Goal: Information Seeking & Learning: Learn about a topic

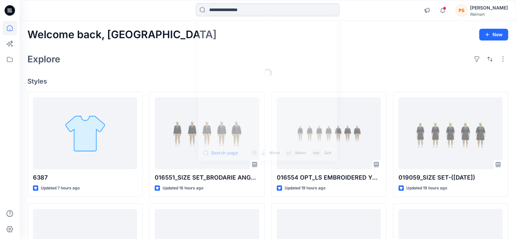
click at [239, 9] on input at bounding box center [267, 9] width 143 height 13
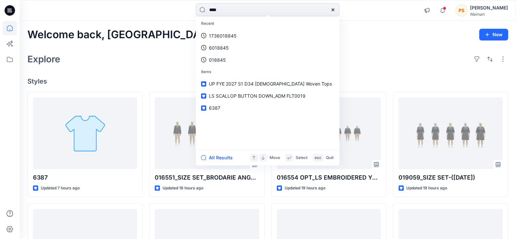
type input "*****"
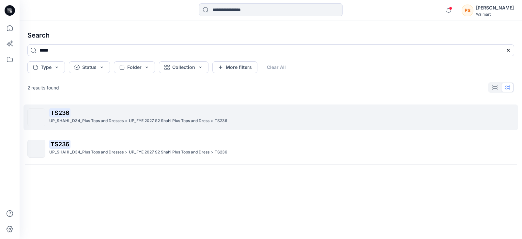
click at [100, 116] on p "TS236" at bounding box center [281, 112] width 464 height 9
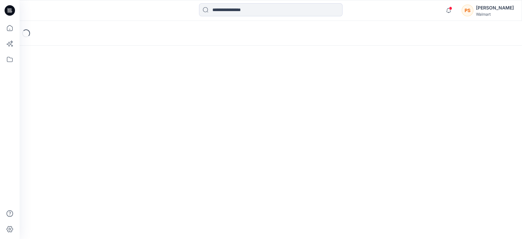
click at [100, 116] on div "Loading..." at bounding box center [271, 130] width 502 height 218
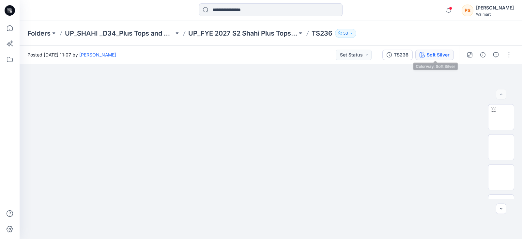
click at [440, 55] on div "Soft Silver" at bounding box center [438, 54] width 23 height 7
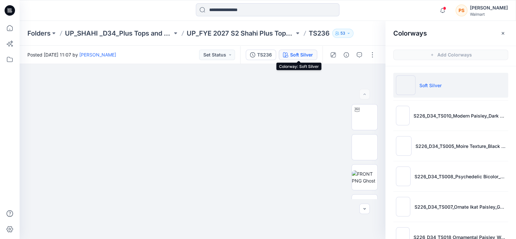
click at [306, 56] on div "Soft Silver" at bounding box center [301, 54] width 23 height 7
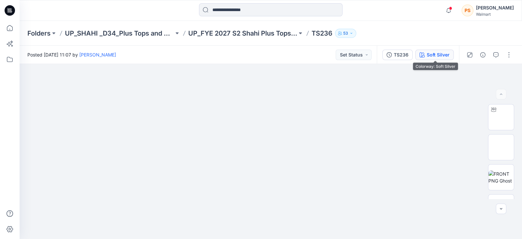
click at [437, 53] on div "Soft Silver" at bounding box center [438, 54] width 23 height 7
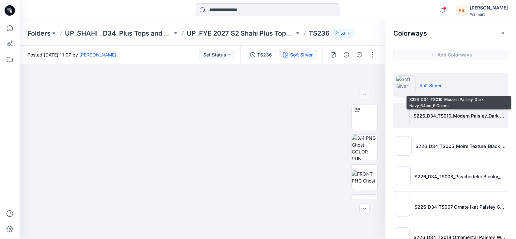
click at [450, 117] on p "S226_D34_TS010_Modern Paisley_Dark Navy_64cm_5 Colors" at bounding box center [459, 115] width 92 height 7
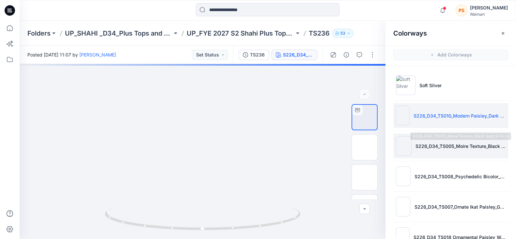
click at [438, 144] on p "S226_D34_TS005_Moire Texture_Black Soot_9.14cm" at bounding box center [460, 146] width 90 height 7
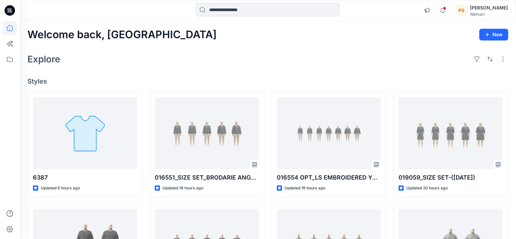
click at [243, 11] on input at bounding box center [267, 9] width 143 height 13
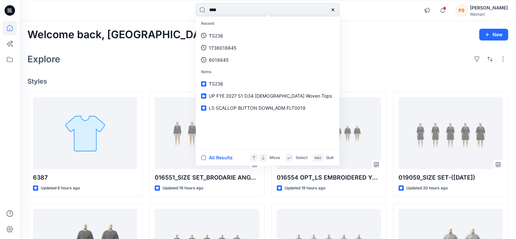
type input "*****"
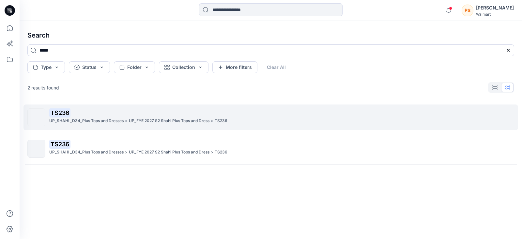
click at [126, 118] on p ">" at bounding box center [126, 120] width 3 height 7
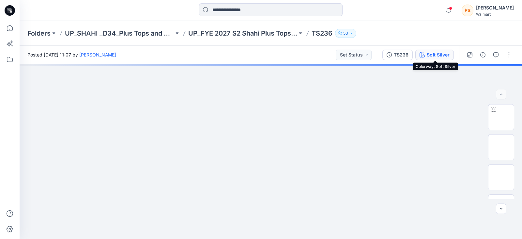
click at [439, 53] on div "Soft Silver" at bounding box center [438, 54] width 23 height 7
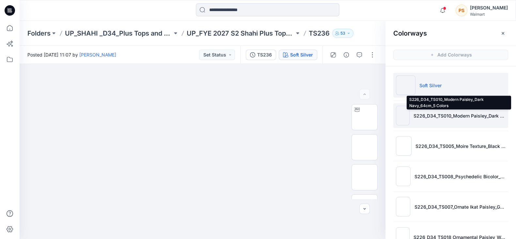
click at [431, 114] on p "S226_D34_TS010_Modern Paisley_Dark Navy_64cm_5 Colors" at bounding box center [459, 115] width 92 height 7
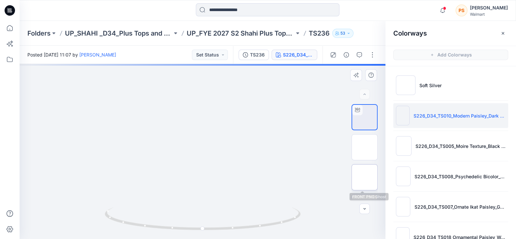
click at [364, 177] on img at bounding box center [364, 177] width 0 height 0
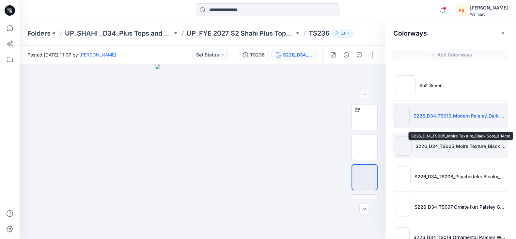
click at [441, 149] on p "S226_D34_TS005_Moire Texture_Black Soot_9.14cm" at bounding box center [460, 146] width 90 height 7
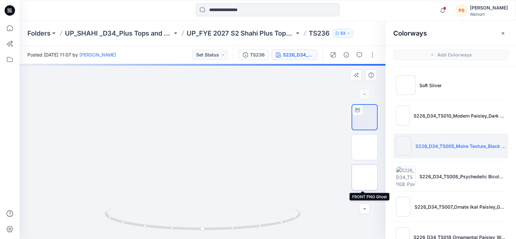
click at [364, 177] on img at bounding box center [364, 177] width 0 height 0
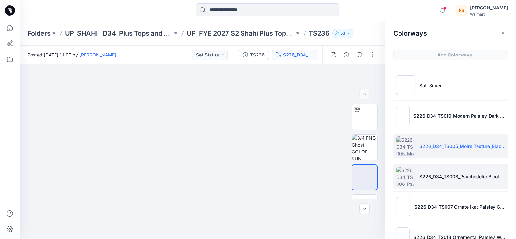
click at [429, 172] on li "S226_D34_TS008_Psychedelic Bicolor_Dark Navy_64cm" at bounding box center [450, 176] width 115 height 25
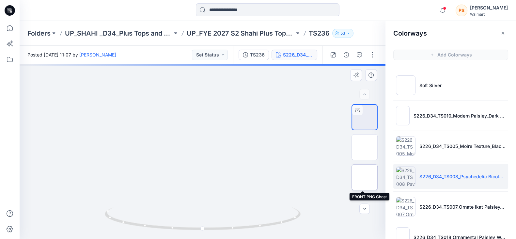
click at [364, 177] on img at bounding box center [364, 177] width 0 height 0
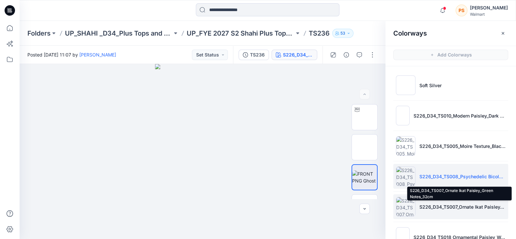
click at [434, 207] on p "S226_D34_TS007_Ornate Ikat Paisley_Green Notes_32cm" at bounding box center [462, 206] width 86 height 7
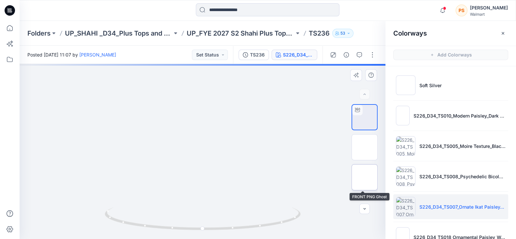
click at [364, 177] on img at bounding box center [364, 177] width 0 height 0
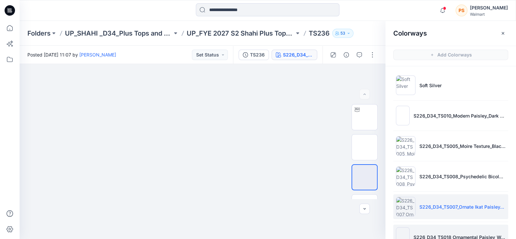
click at [458, 231] on li "S226_D34_TS018 Ornamental Paisley_Warm Chocolate_32cm" at bounding box center [450, 236] width 115 height 25
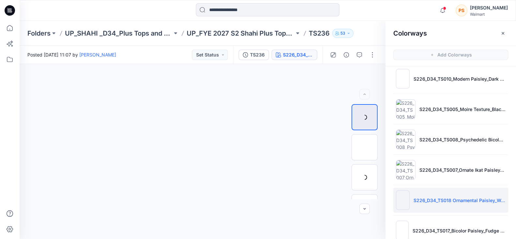
scroll to position [40, 0]
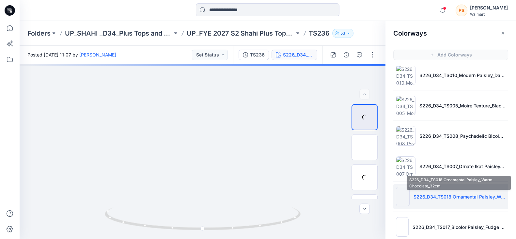
click at [447, 198] on p "S226_D34_TS018 Ornamental Paisley_Warm Chocolate_32cm" at bounding box center [459, 196] width 92 height 7
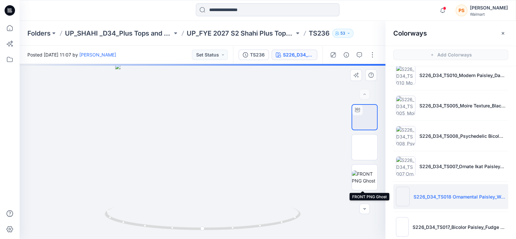
drag, startPoint x: 360, startPoint y: 173, endPoint x: 378, endPoint y: 161, distance: 21.3
click at [360, 173] on img at bounding box center [364, 177] width 25 height 14
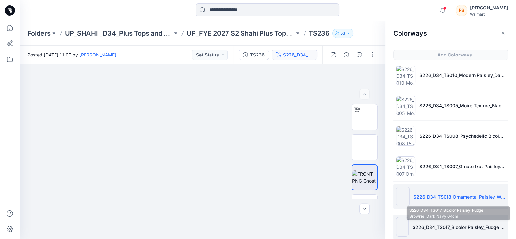
click at [452, 223] on p "S226_D34_TS017_Bicolor Paisley_Fudge Brownie_Dark Navy_64cm" at bounding box center [458, 226] width 93 height 7
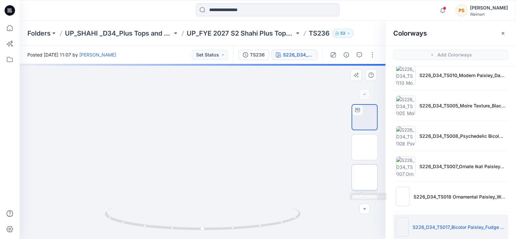
click at [364, 177] on img at bounding box center [364, 177] width 0 height 0
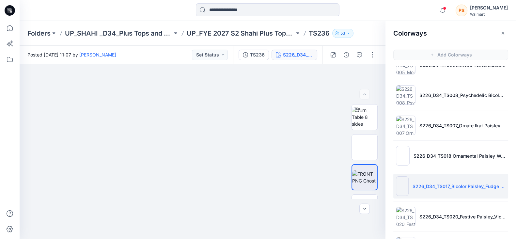
scroll to position [122, 0]
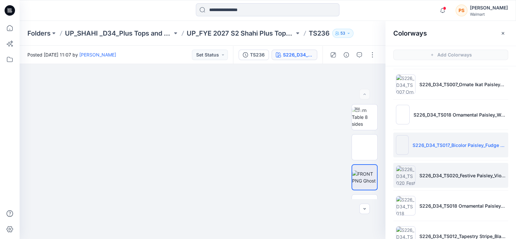
click at [424, 171] on li "S226_D34_TS020_Festive Paisley_Violet Surprise_21.33cm" at bounding box center [450, 175] width 115 height 25
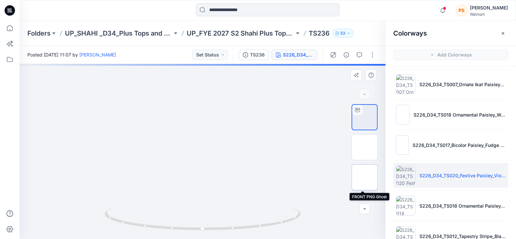
click at [364, 177] on img at bounding box center [364, 177] width 0 height 0
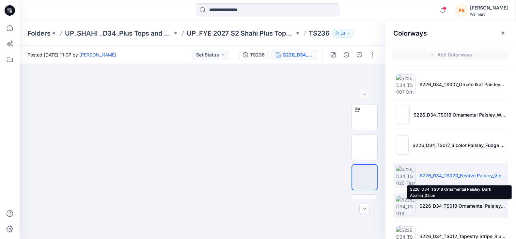
click at [455, 204] on p "S226_D34_TS018 Ornamental Paisley_Dark Azalea_32cm" at bounding box center [462, 205] width 86 height 7
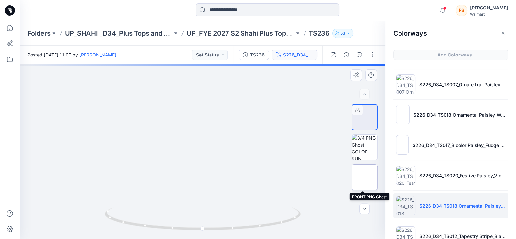
click at [364, 177] on img at bounding box center [364, 177] width 0 height 0
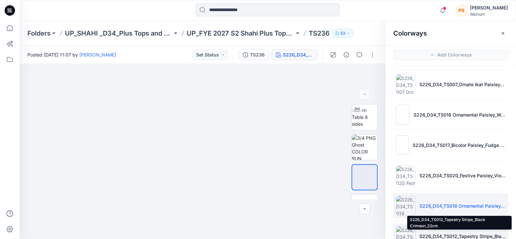
click at [447, 233] on p "S226_D34_TS012_Tapestry Stripe_Black Crimson_32cm" at bounding box center [462, 236] width 86 height 7
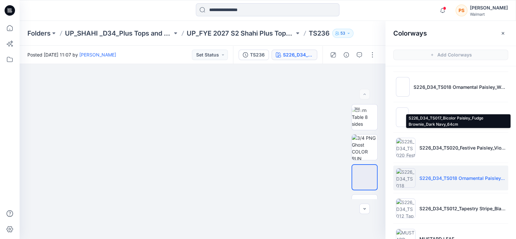
scroll to position [163, 0]
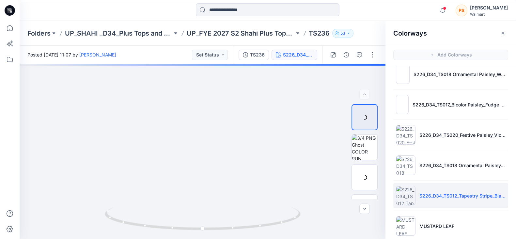
click at [444, 198] on li "S226_D34_TS012_Tapestry Stripe_Black Crimson_32cm" at bounding box center [450, 195] width 115 height 25
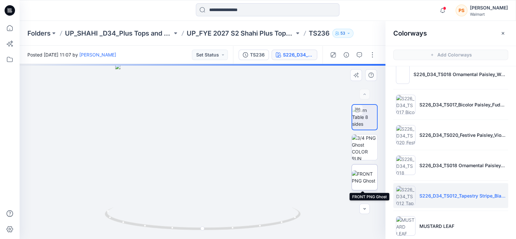
click at [361, 170] on img at bounding box center [364, 177] width 25 height 14
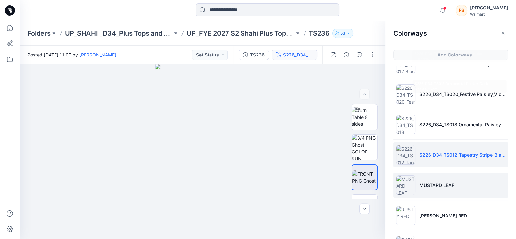
scroll to position [262, 0]
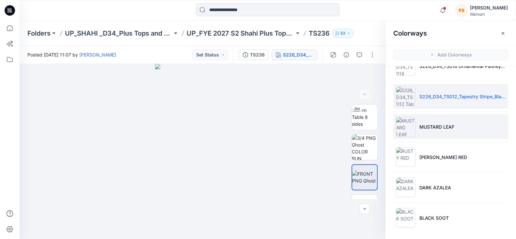
click at [461, 130] on li "MUSTARD LEAF" at bounding box center [450, 126] width 115 height 25
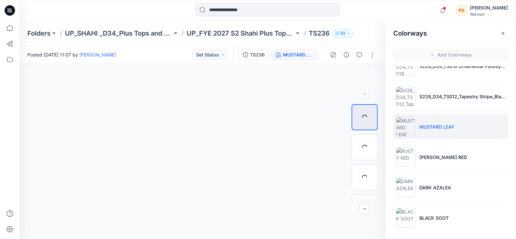
click at [443, 120] on li "MUSTARD LEAF" at bounding box center [450, 126] width 115 height 25
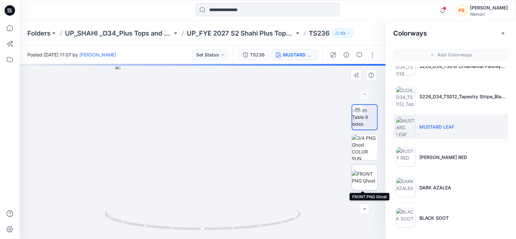
click at [360, 176] on img at bounding box center [364, 177] width 25 height 14
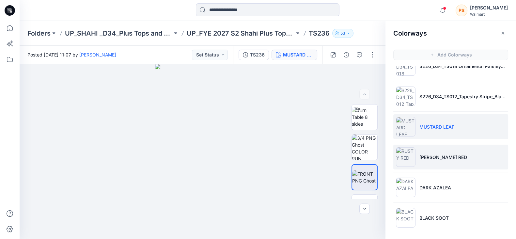
click at [434, 155] on p "[PERSON_NAME] RED" at bounding box center [443, 157] width 48 height 7
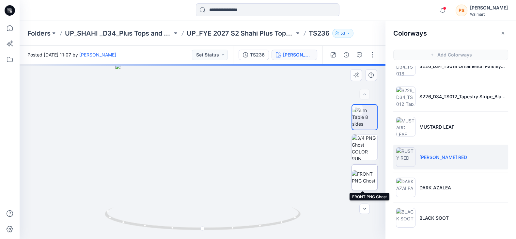
click at [359, 172] on img at bounding box center [364, 177] width 25 height 14
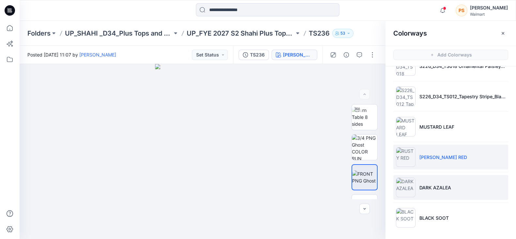
click at [440, 187] on p "DARK AZALEA" at bounding box center [435, 187] width 32 height 7
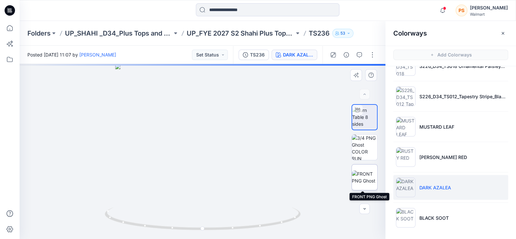
click at [363, 181] on img at bounding box center [364, 177] width 25 height 14
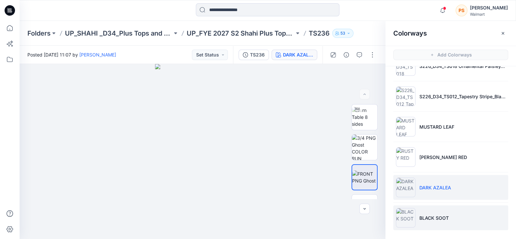
click at [436, 219] on p "BLACK SOOT" at bounding box center [433, 217] width 29 height 7
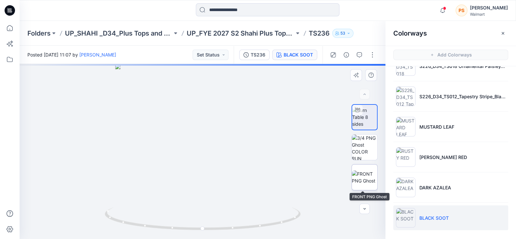
click at [365, 178] on img at bounding box center [364, 177] width 25 height 14
